Goal: Transaction & Acquisition: Obtain resource

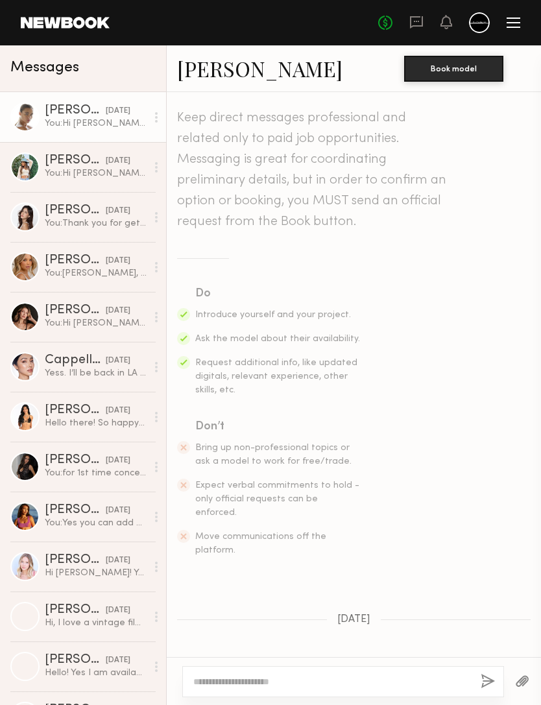
scroll to position [404, 0]
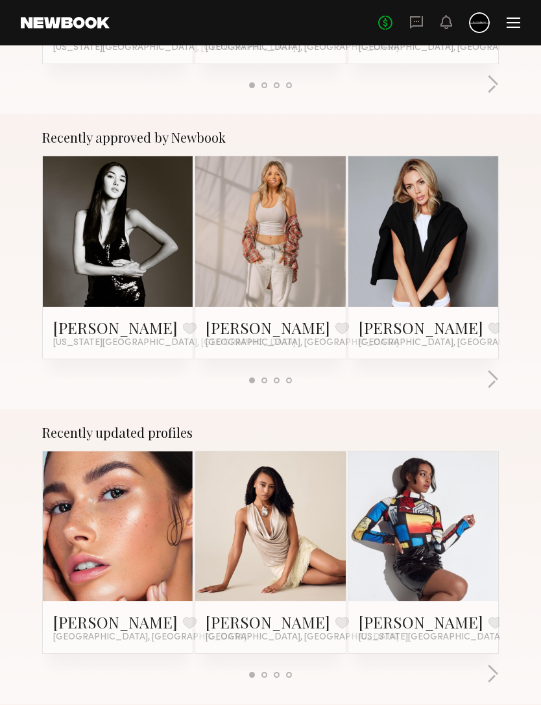
scroll to position [431, 0]
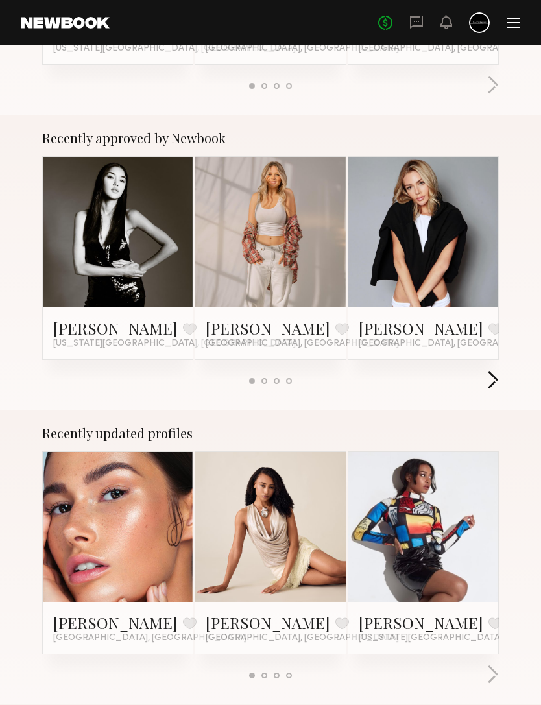
click at [495, 384] on button "button" at bounding box center [493, 381] width 12 height 21
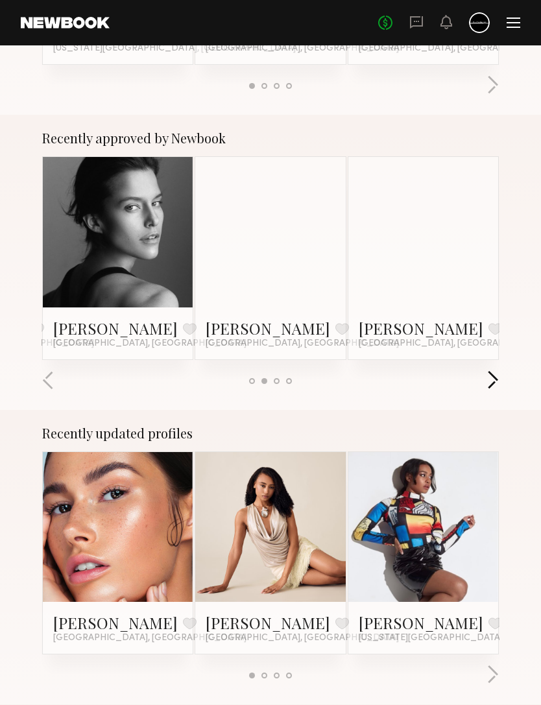
scroll to position [432, 0]
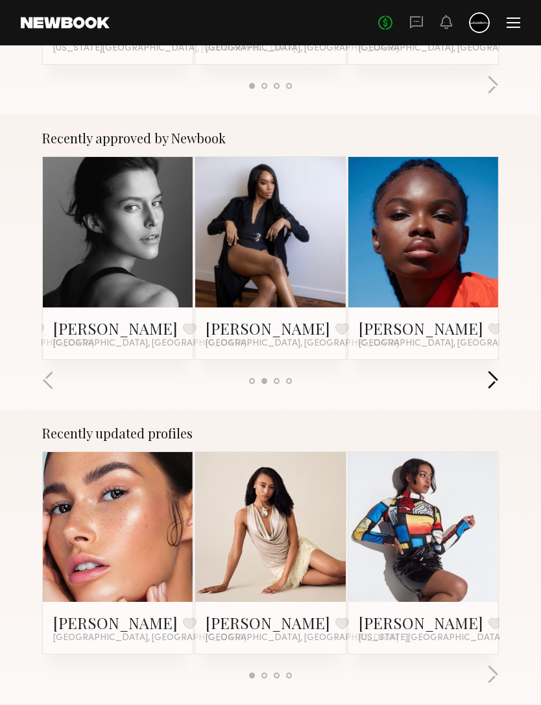
click at [490, 391] on button "button" at bounding box center [493, 381] width 12 height 21
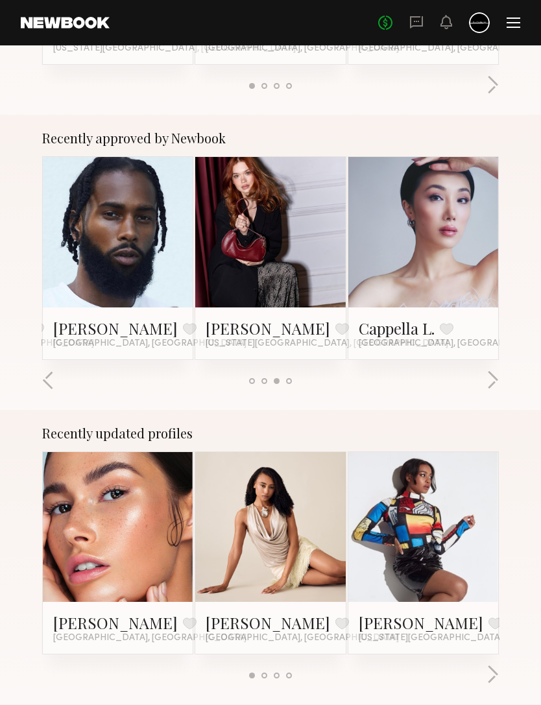
click at [485, 406] on div "Recently approved by Newbook Kaili B. Favorite New York City, NY Veronika V. Fa…" at bounding box center [270, 262] width 541 height 295
click at [494, 387] on button "button" at bounding box center [493, 381] width 12 height 21
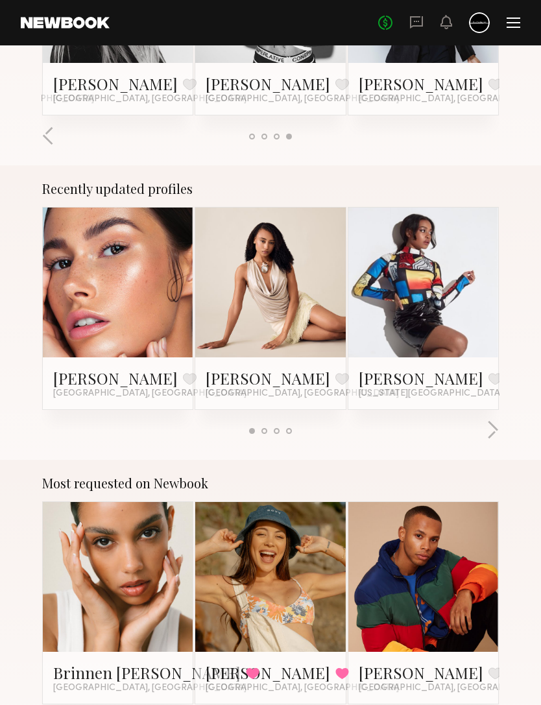
scroll to position [694, 0]
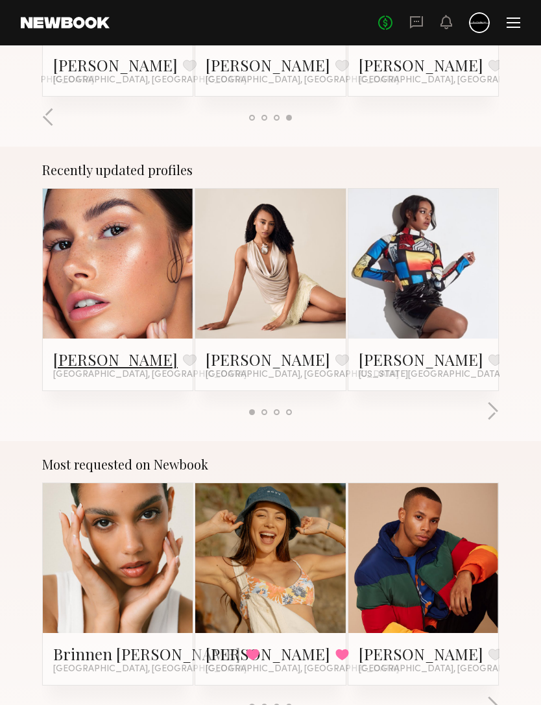
click at [104, 354] on link "Chelsey M." at bounding box center [115, 360] width 125 height 21
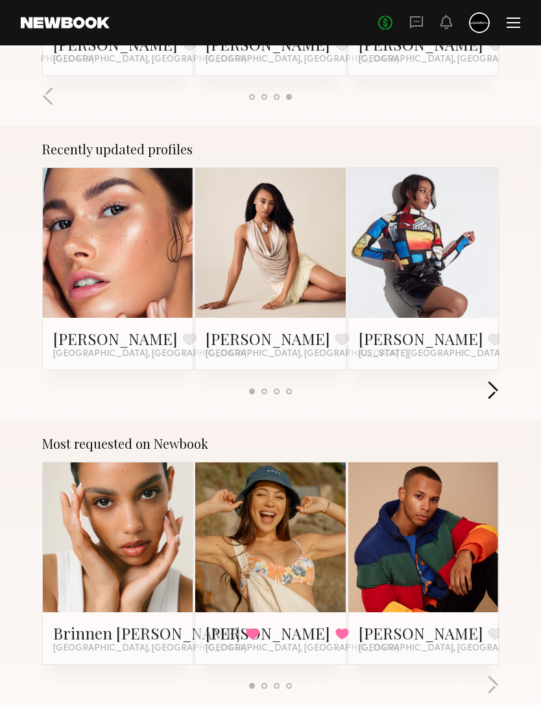
click at [487, 400] on button "button" at bounding box center [493, 391] width 12 height 21
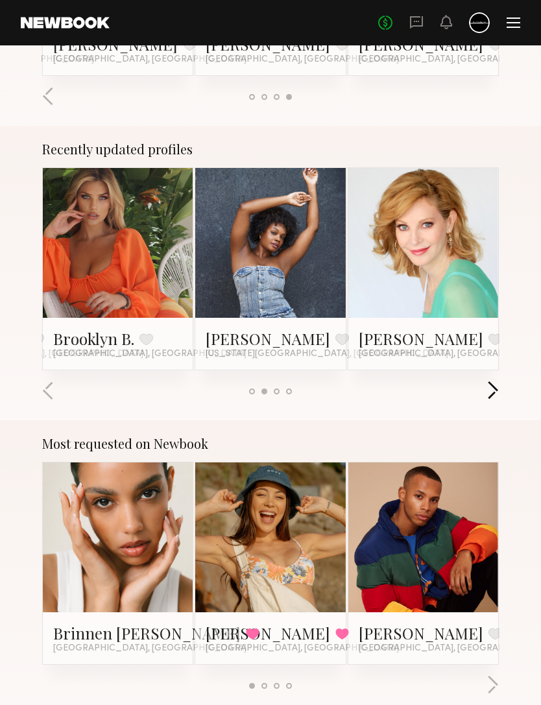
click at [487, 400] on button "button" at bounding box center [493, 391] width 12 height 21
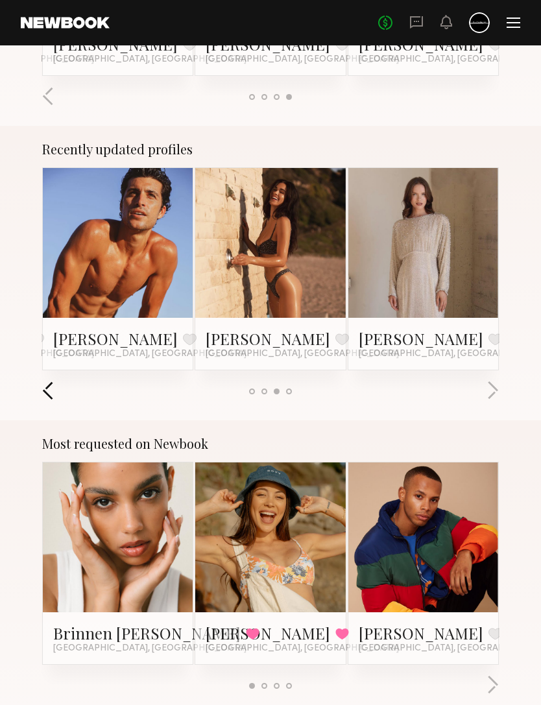
click at [45, 400] on button "button" at bounding box center [48, 391] width 12 height 21
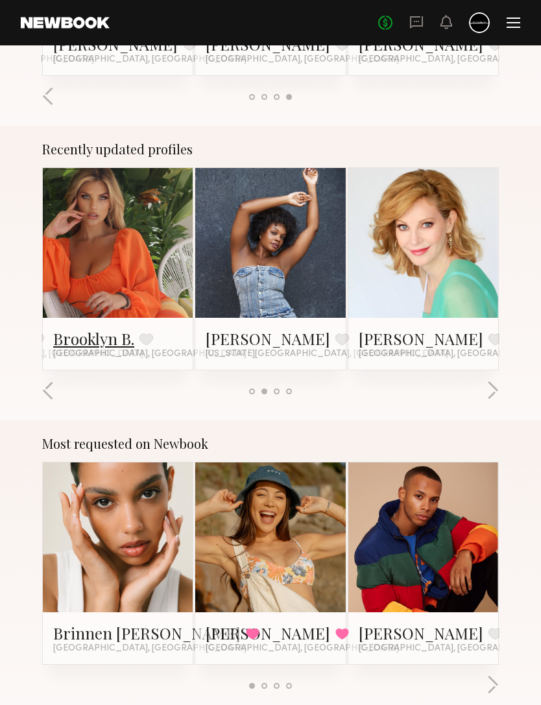
click at [106, 341] on link "Brooklyn B." at bounding box center [93, 338] width 81 height 21
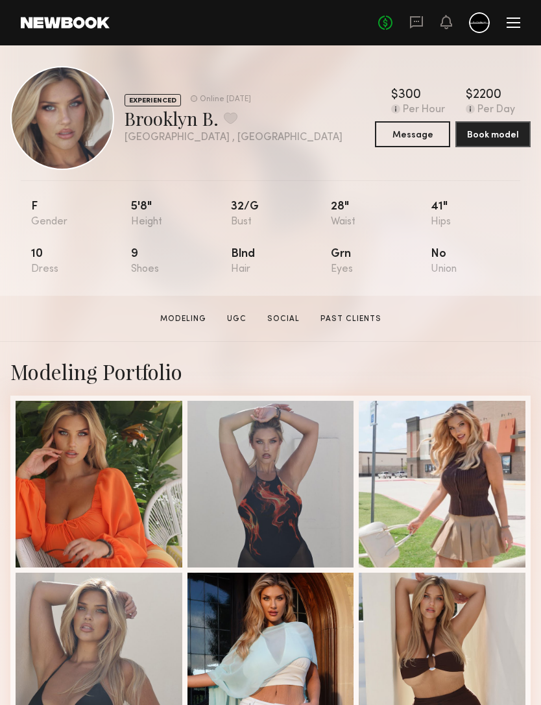
click at [506, 33] on header "Home Models Requests Job Posts Favorites Sign Out No fees up to $5,000" at bounding box center [270, 22] width 541 height 45
click at [509, 18] on div at bounding box center [514, 18] width 14 height 1
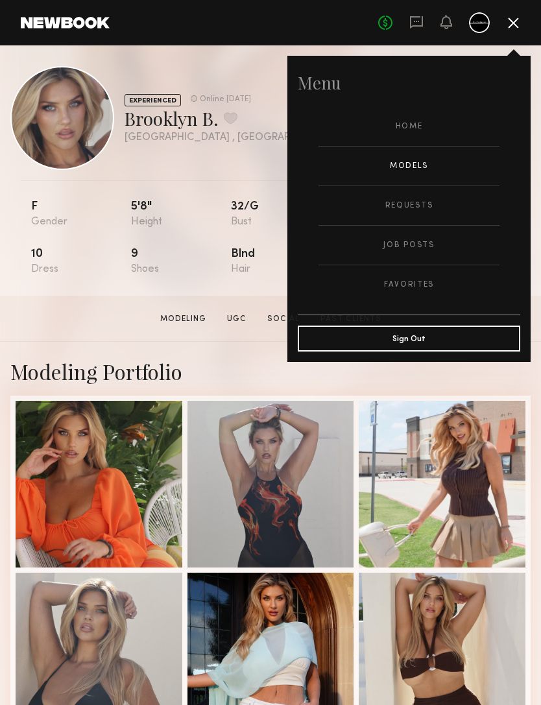
click at [422, 169] on link "Models" at bounding box center [409, 166] width 181 height 39
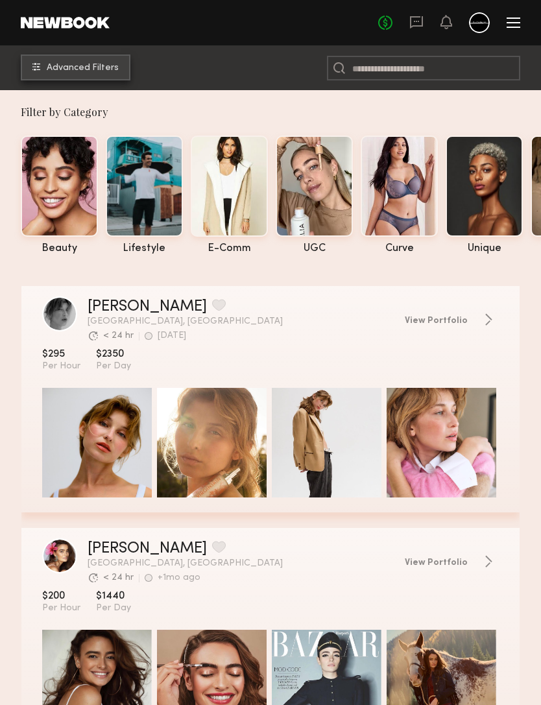
click at [80, 71] on span "Advanced Filters" at bounding box center [83, 68] width 72 height 9
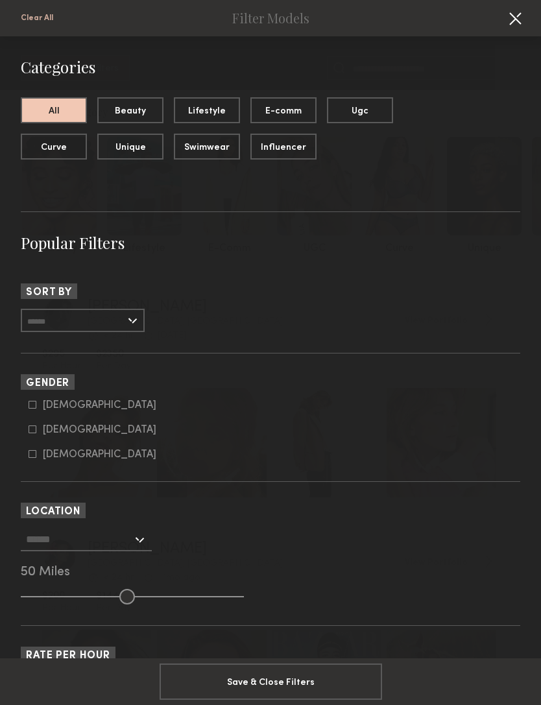
click at [518, 10] on button at bounding box center [515, 18] width 21 height 21
